Goal: Check status: Check status

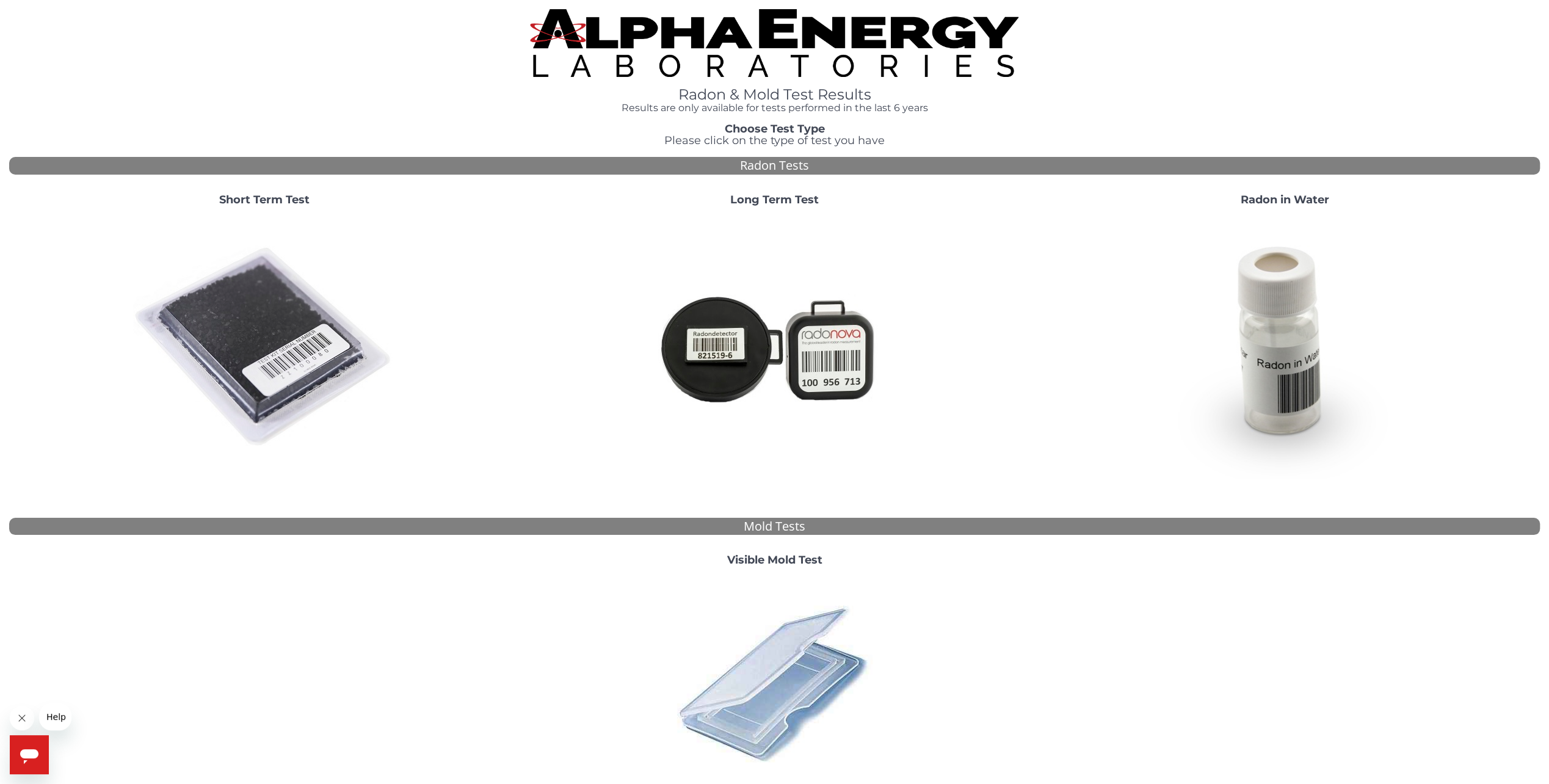
click at [267, 198] on strong "Short Term Test" at bounding box center [264, 199] width 91 height 13
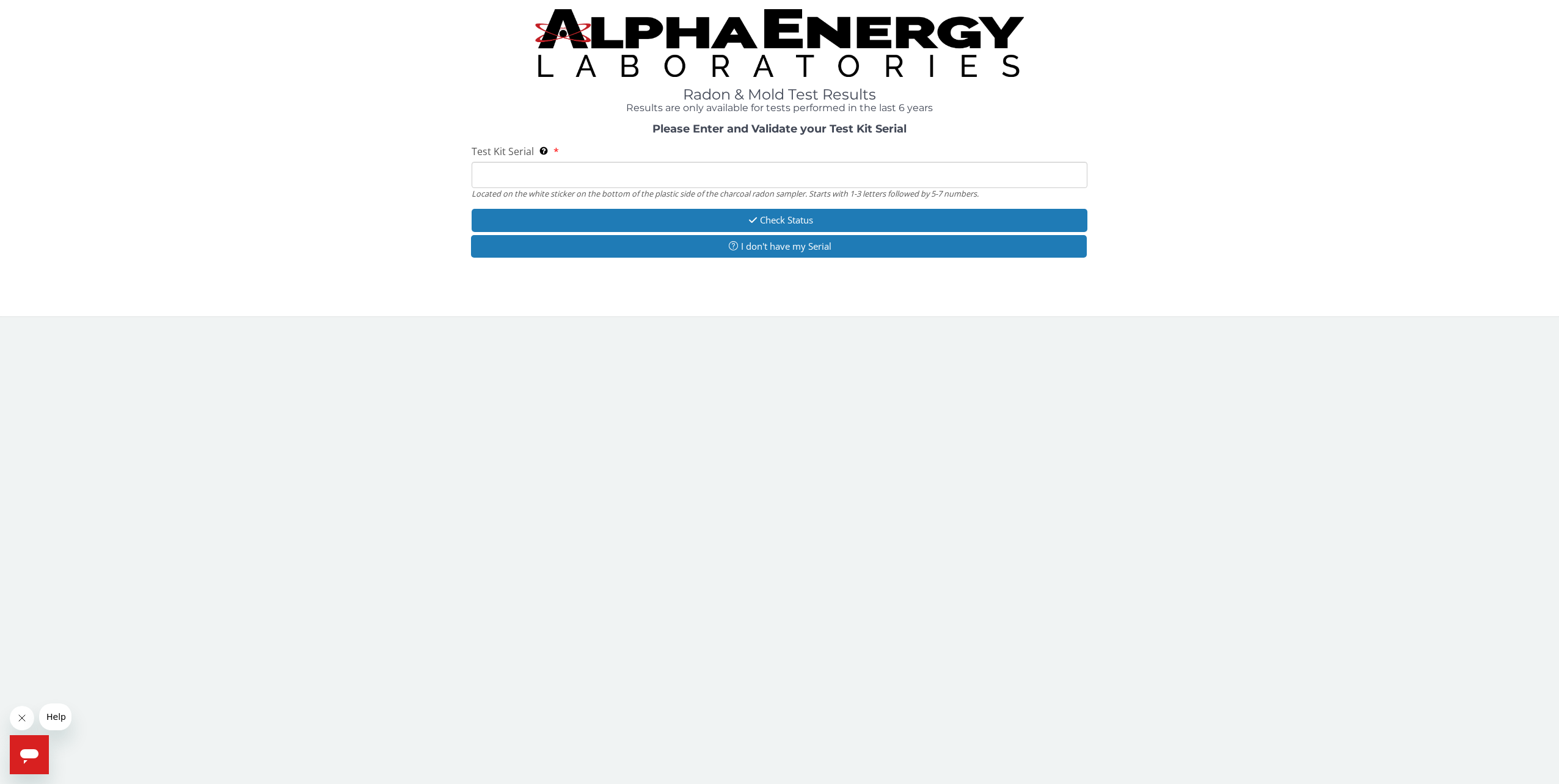
click at [480, 177] on input "Test Kit Serial Located on the white sticker on the bottom of the plastic side …" at bounding box center [780, 175] width 617 height 27
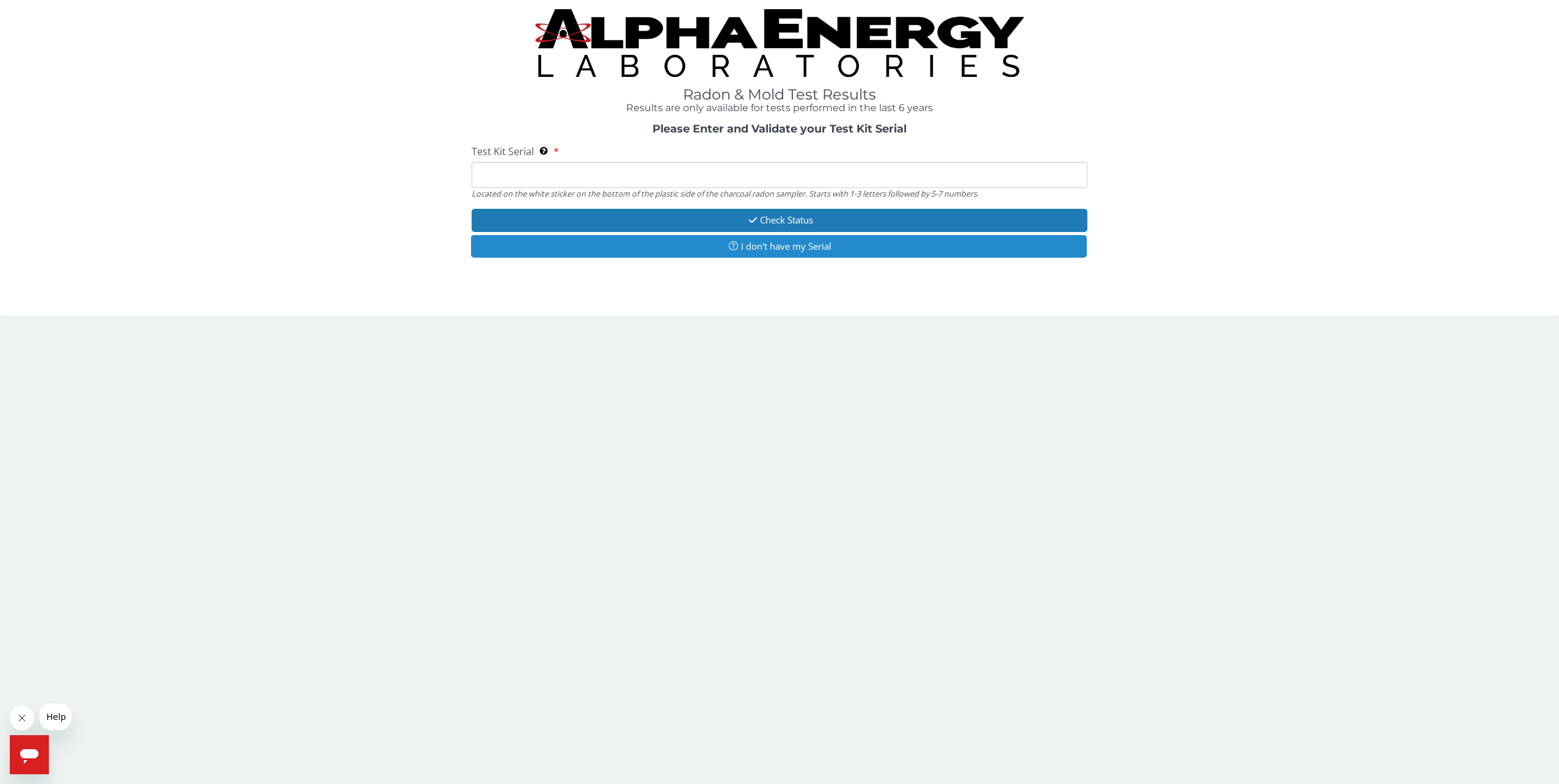
type input "AA783528"
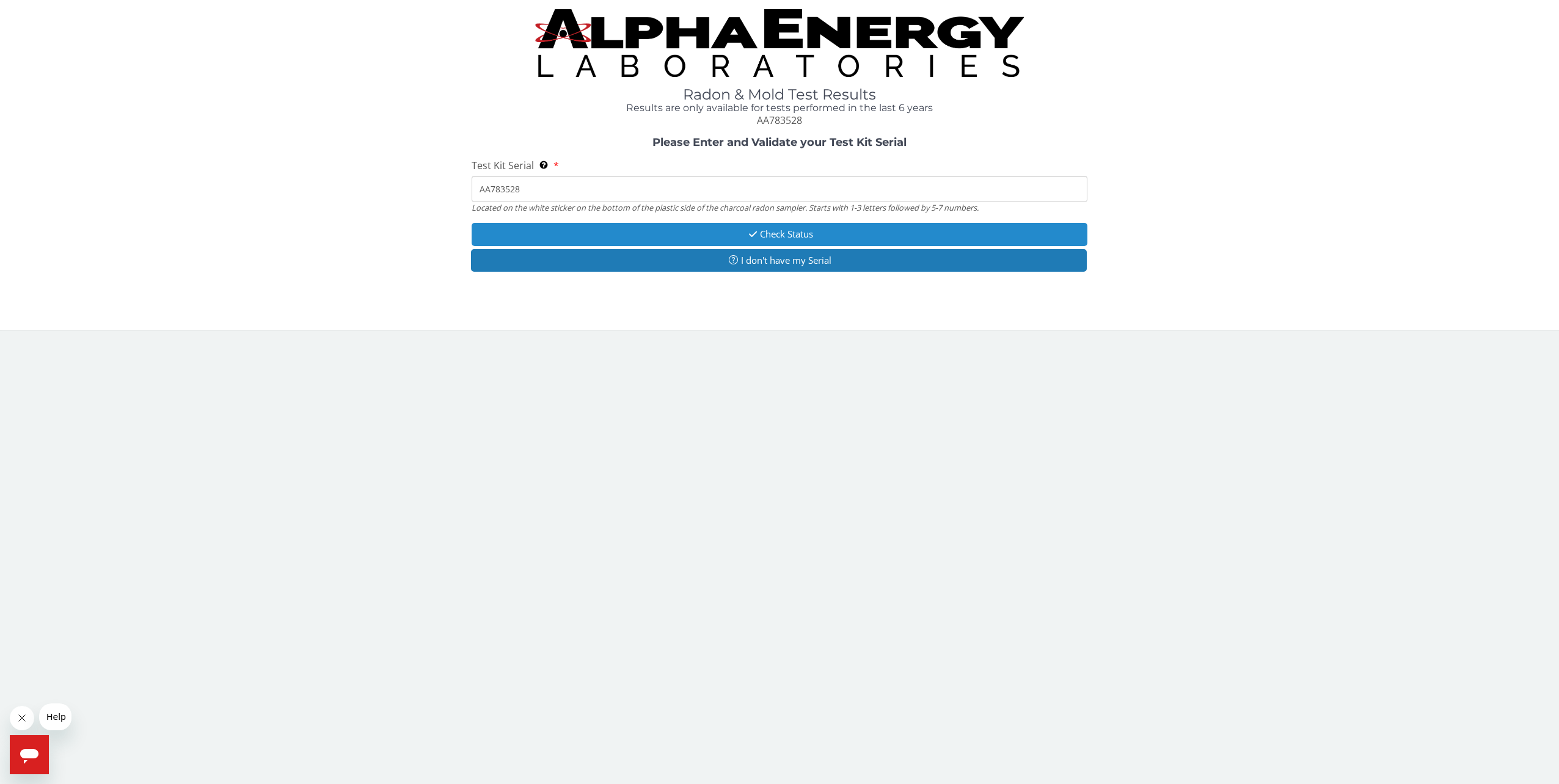
click at [777, 237] on button "Check Status" at bounding box center [780, 233] width 617 height 22
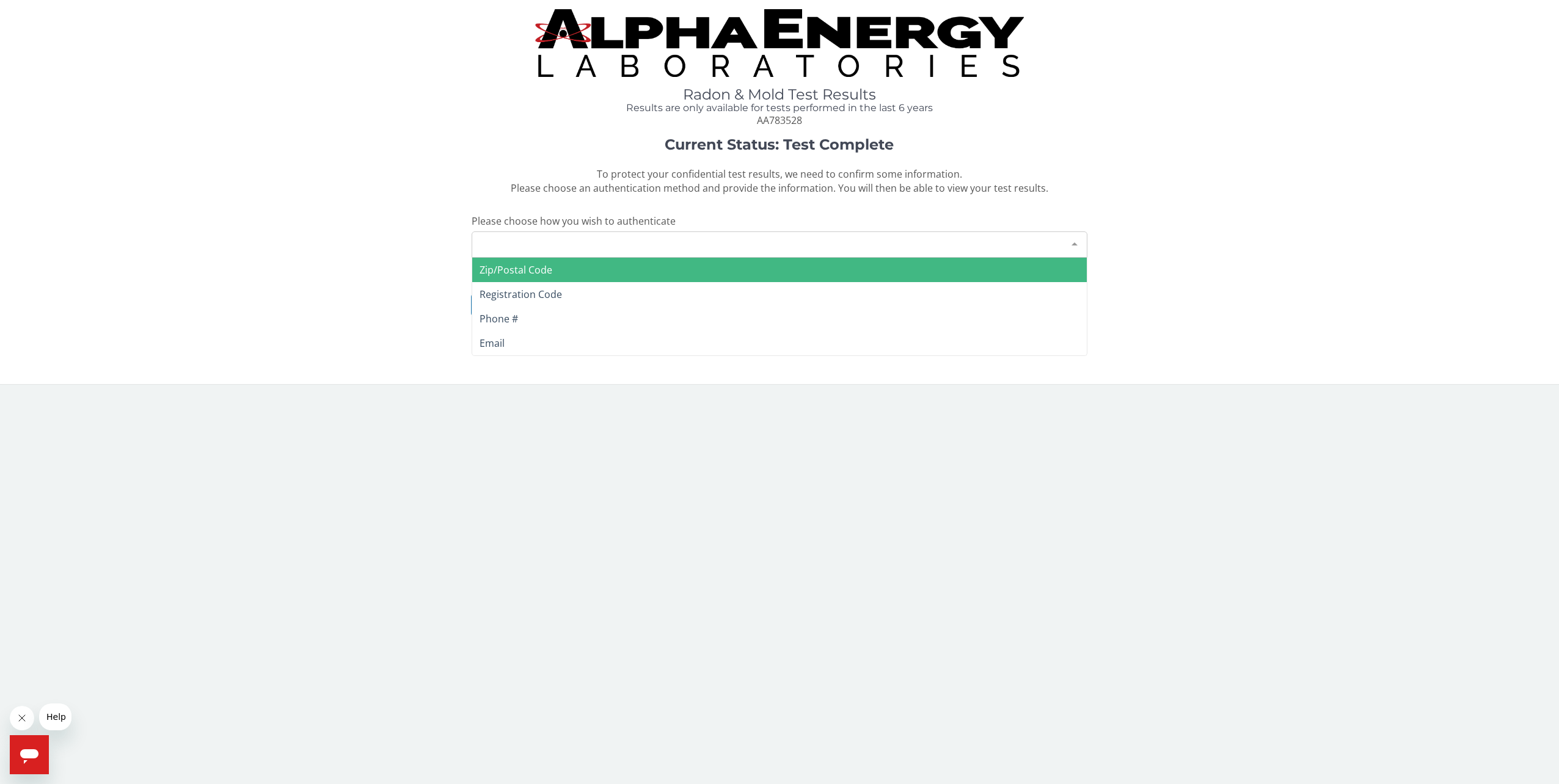
click at [548, 242] on div "Please make a selection" at bounding box center [780, 245] width 617 height 27
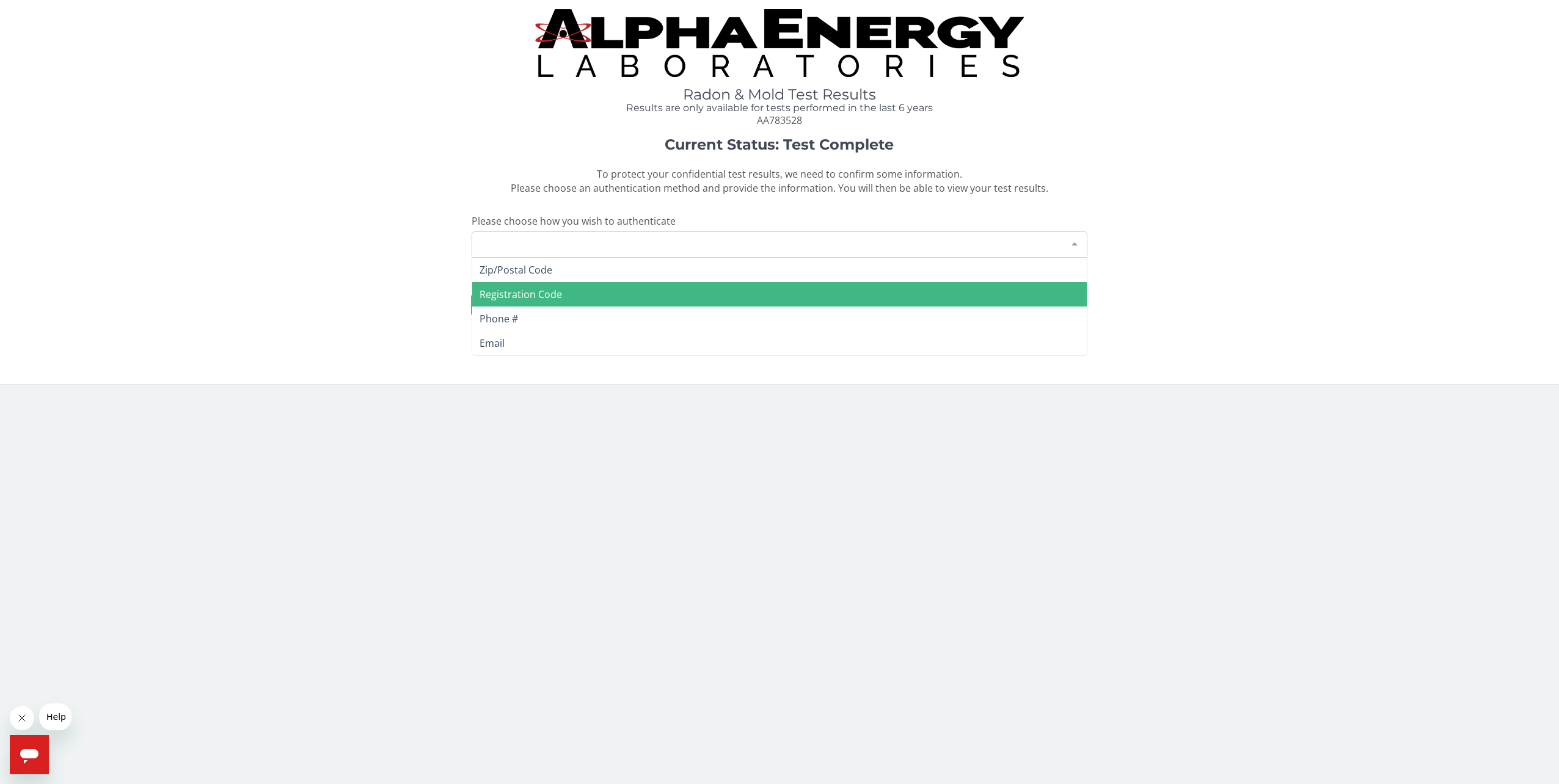
click at [539, 296] on span "Registration Code" at bounding box center [520, 294] width 82 height 13
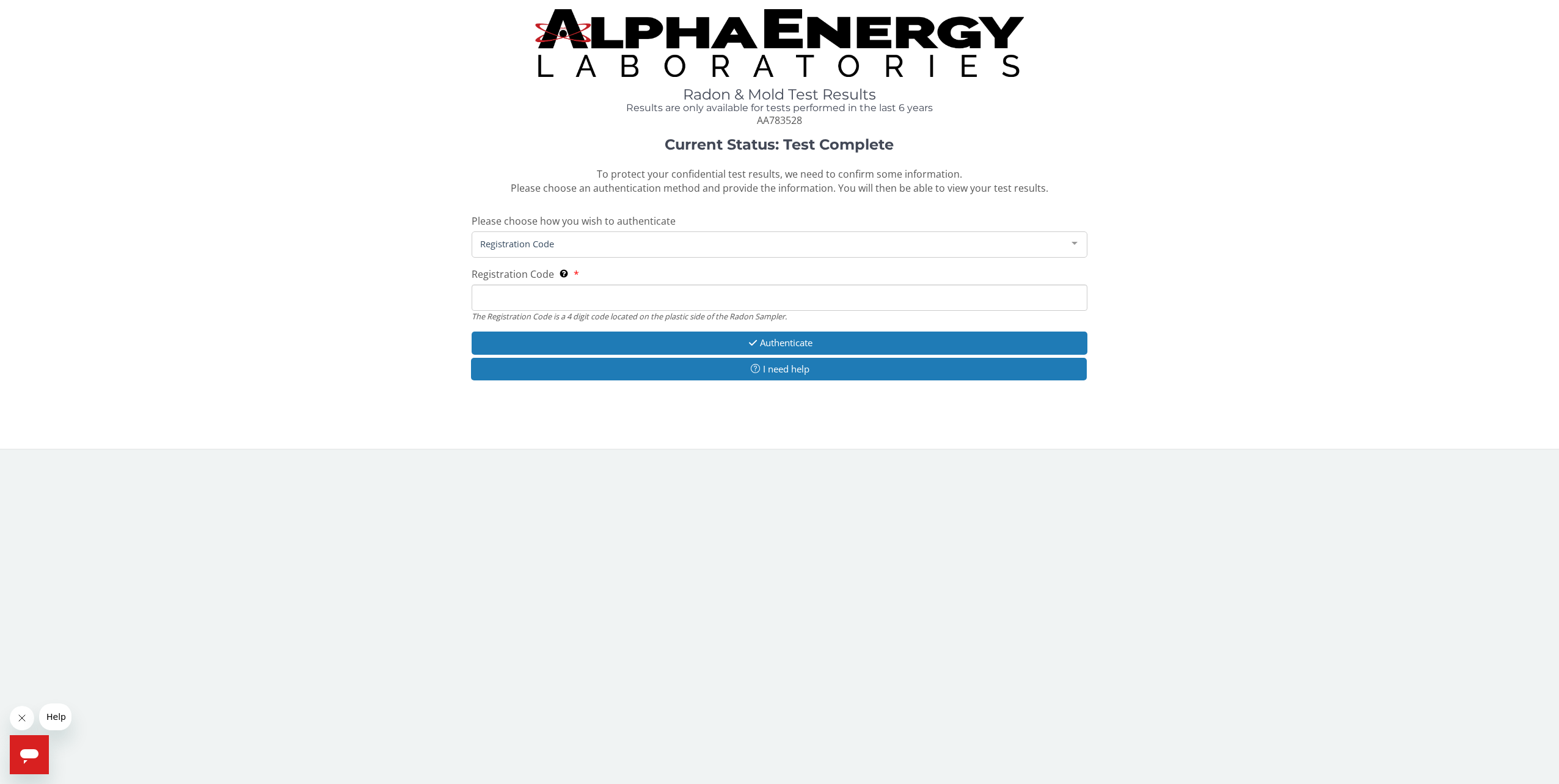
click at [501, 303] on input "Registration Code The Registration Code is a 4 digit code located on the plasti…" at bounding box center [780, 297] width 617 height 27
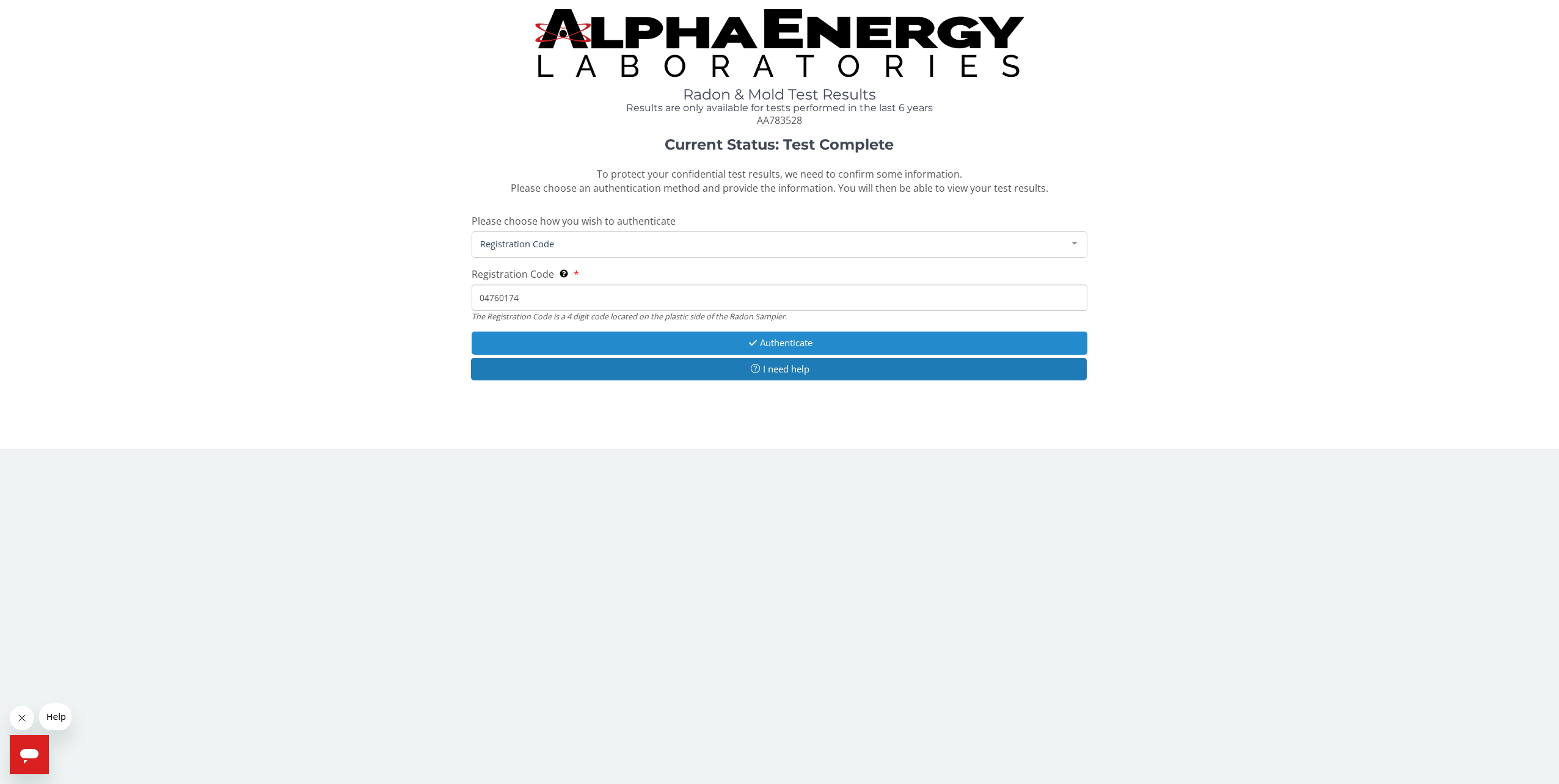
click at [642, 345] on button "Authenticate" at bounding box center [780, 342] width 617 height 22
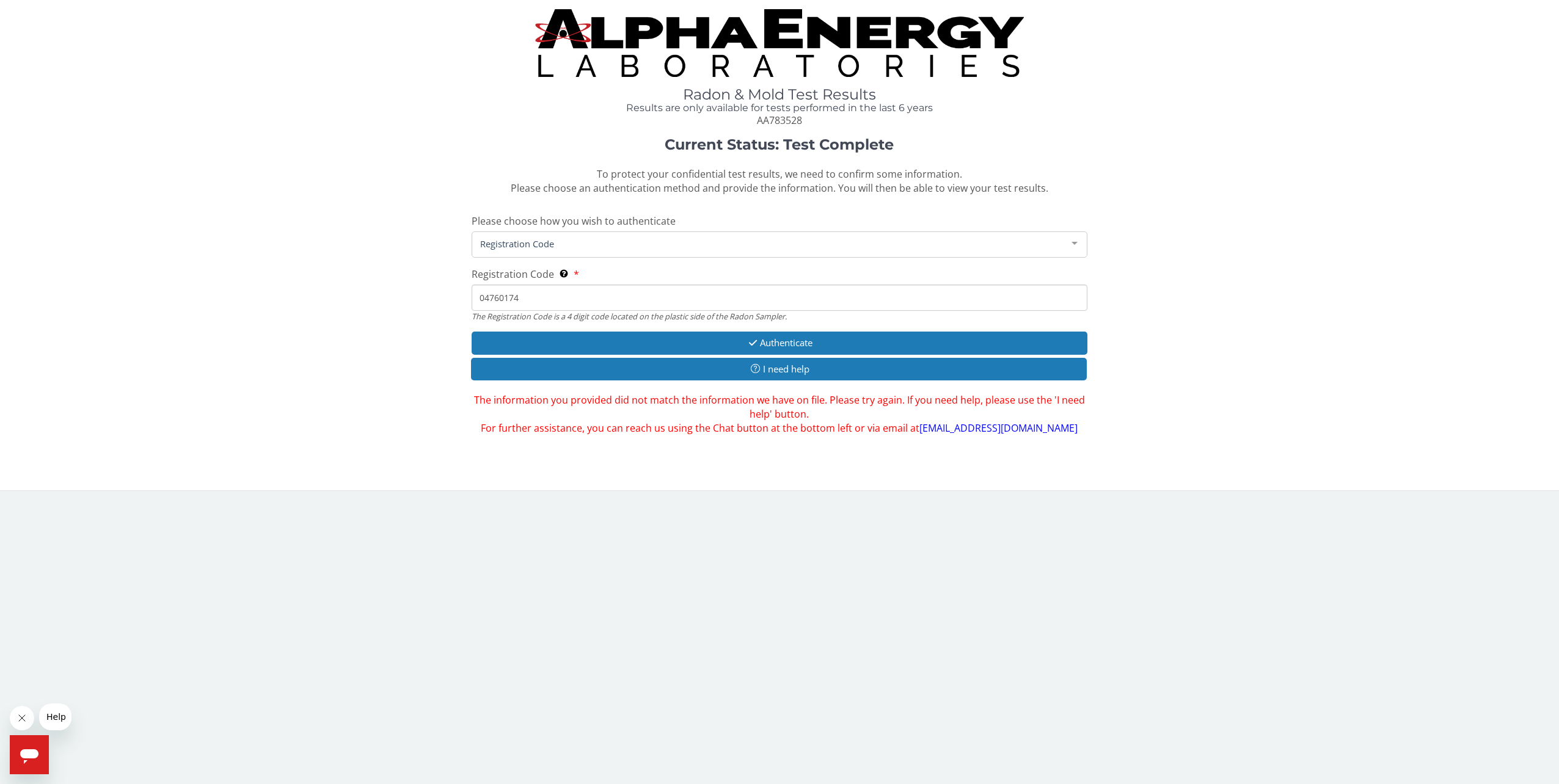
drag, startPoint x: 527, startPoint y: 301, endPoint x: 452, endPoint y: 292, distance: 75.5
click at [452, 292] on div "Current Status: Test Complete To protect your confidential test results, we nee…" at bounding box center [780, 286] width 1541 height 298
click at [530, 292] on input "04760174" at bounding box center [780, 297] width 617 height 27
type input "0"
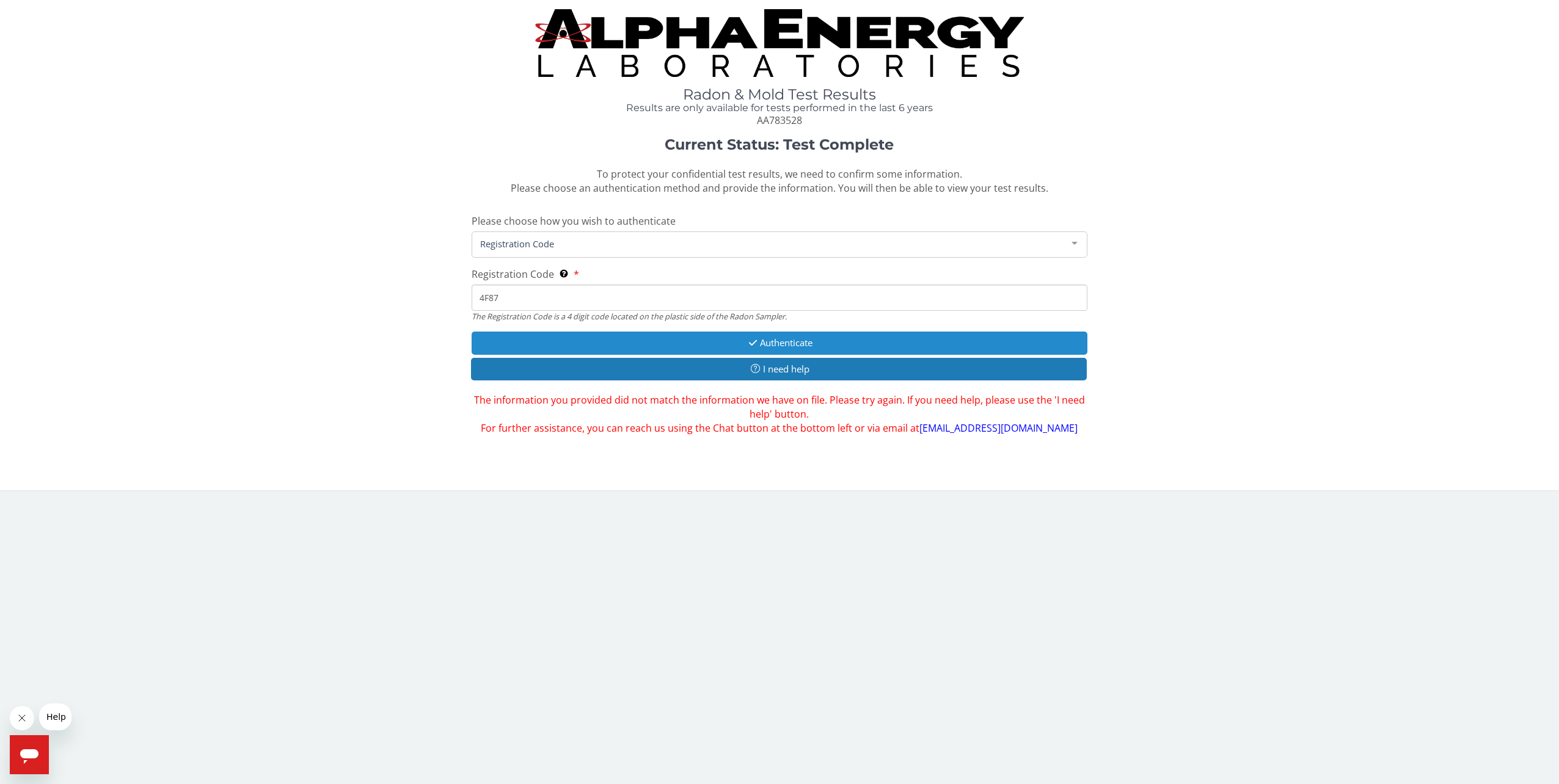
type input "4F87"
click at [626, 345] on button "Authenticate" at bounding box center [780, 342] width 617 height 22
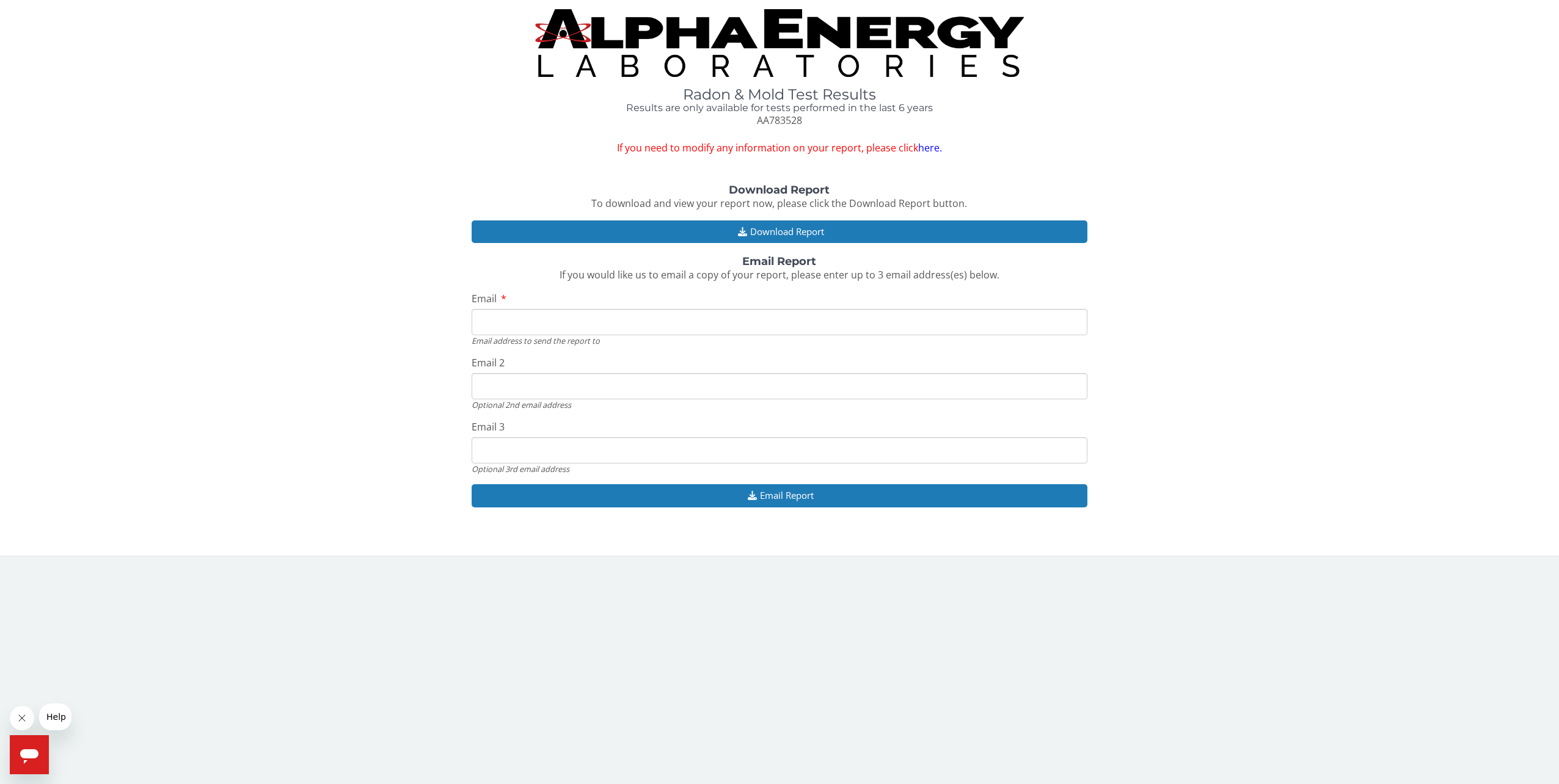
click at [501, 323] on input "Email" at bounding box center [780, 322] width 617 height 27
type input "larry.cookman@gmail.com"
click at [573, 392] on input "larry.cookman@gmail.com" at bounding box center [780, 386] width 617 height 27
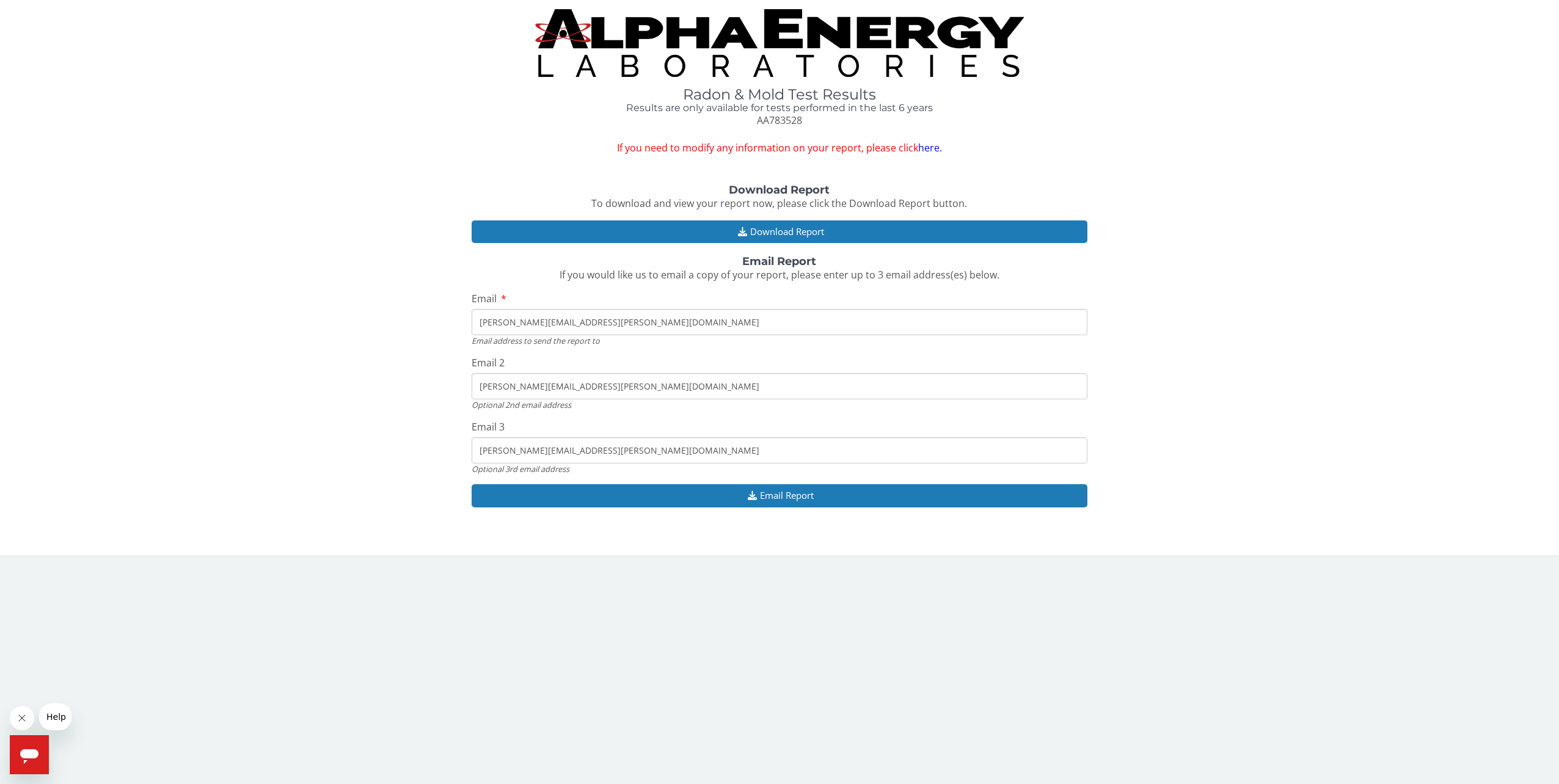
drag, startPoint x: 602, startPoint y: 383, endPoint x: 446, endPoint y: 354, distance: 158.7
click at [446, 354] on div "Download Report To download and view your report now, please click the Download…" at bounding box center [780, 351] width 1541 height 335
click at [602, 388] on input "larry.cookman@gmail.com" at bounding box center [780, 386] width 617 height 27
drag, startPoint x: 599, startPoint y: 390, endPoint x: 510, endPoint y: 379, distance: 89.7
click at [510, 379] on input "larry.cookman@gmail.com" at bounding box center [780, 386] width 617 height 27
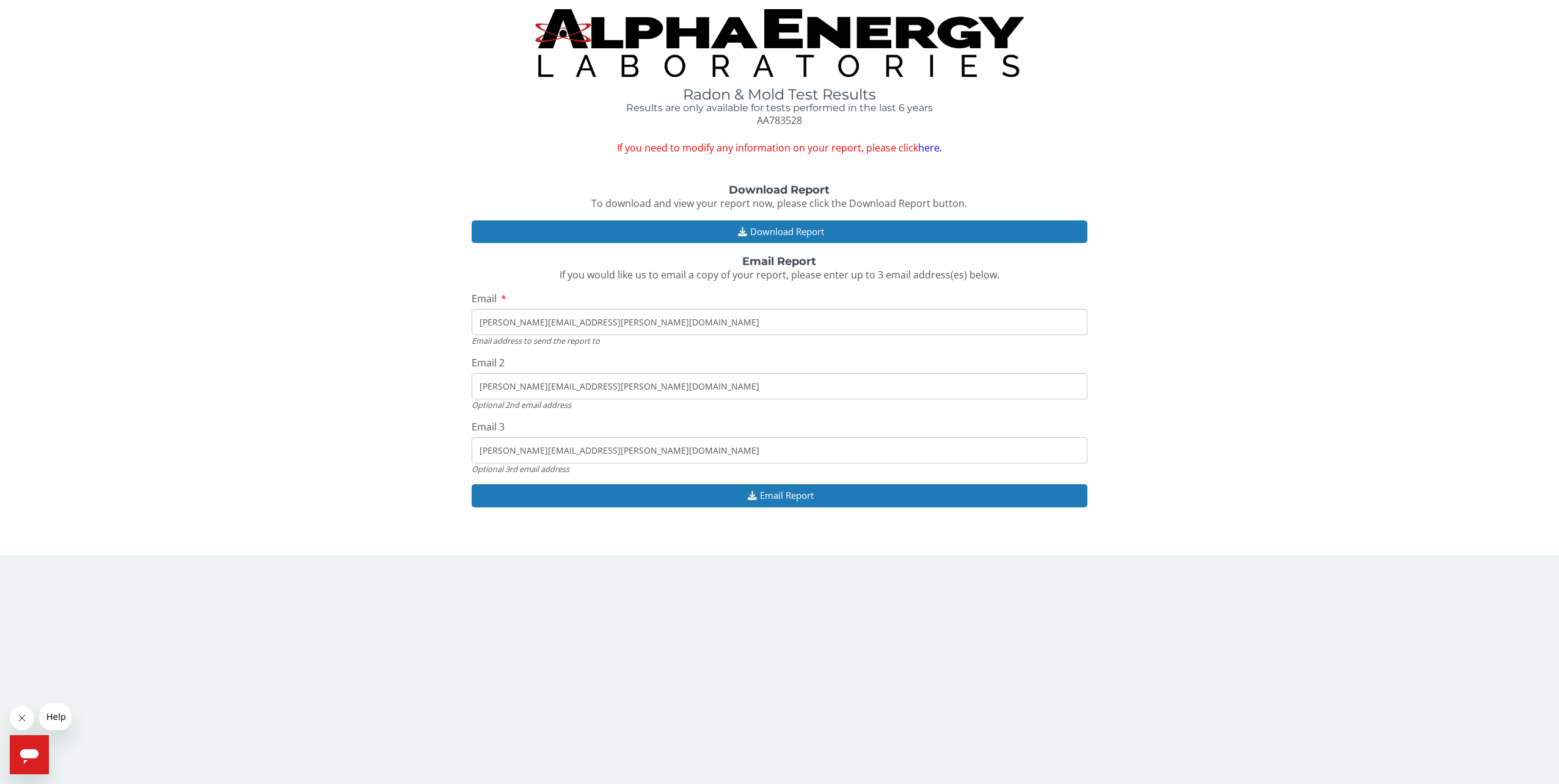
click at [583, 393] on input "larry.cookman@gmail.com" at bounding box center [780, 386] width 617 height 27
drag, startPoint x: 593, startPoint y: 387, endPoint x: 462, endPoint y: 367, distance: 132.5
click at [462, 367] on div "Download Report To download and view your report now, please click the Download…" at bounding box center [780, 351] width 1541 height 335
click at [561, 345] on div "Email address to send the report to" at bounding box center [780, 340] width 617 height 11
click at [725, 492] on button "Email Report" at bounding box center [780, 495] width 617 height 22
